Goal: Find specific page/section: Find specific page/section

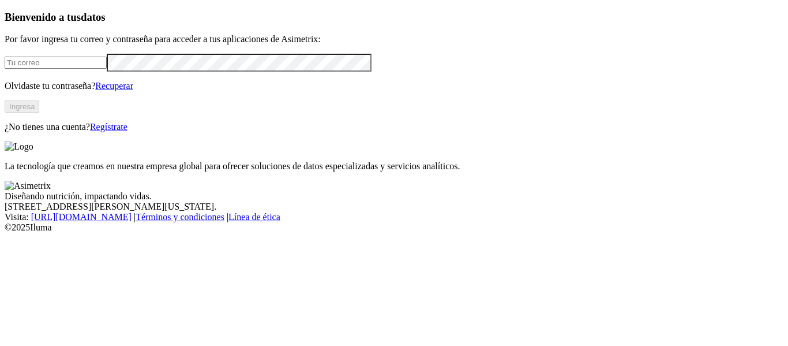
type input "[EMAIL_ADDRESS][DOMAIN_NAME]"
click at [39, 113] on button "Ingresa" at bounding box center [22, 106] width 35 height 12
